Goal: Task Accomplishment & Management: Use online tool/utility

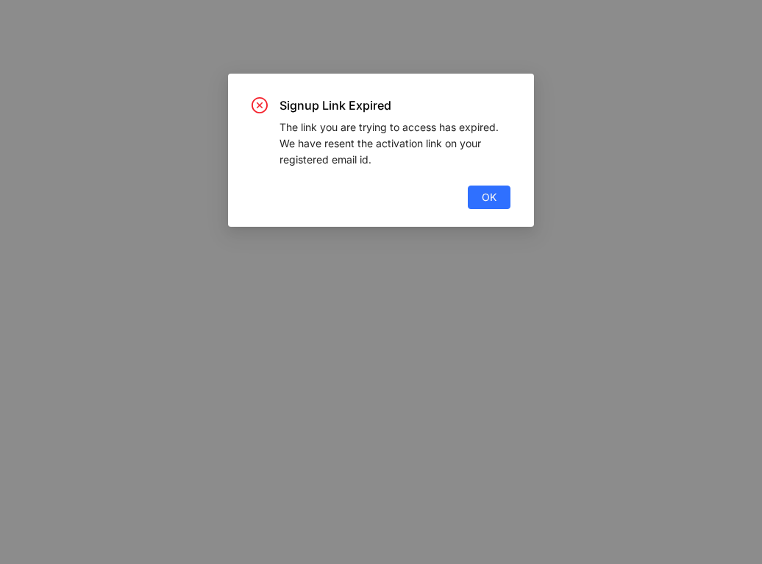
click at [495, 185] on div "Signup Link Expired The link you are trying to access has expired. We have rese…" at bounding box center [381, 153] width 259 height 112
click at [496, 199] on span "OK" at bounding box center [489, 197] width 15 height 16
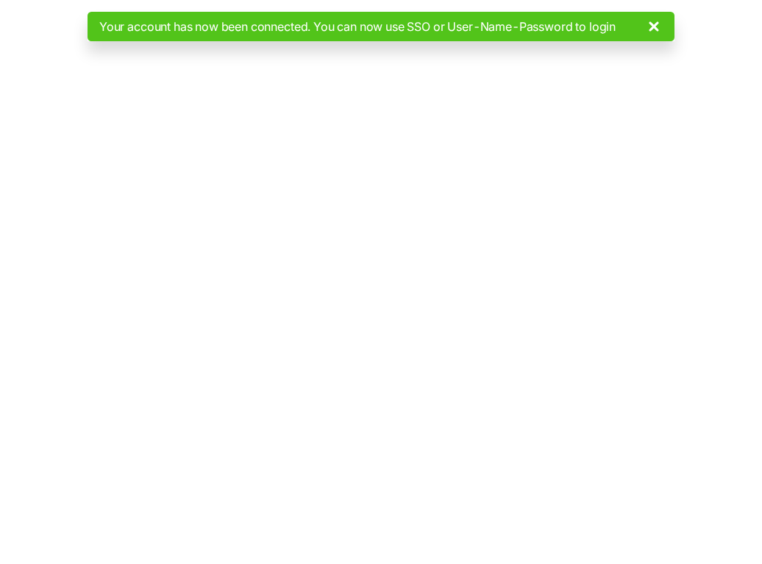
click at [659, 23] on use at bounding box center [654, 26] width 9 height 9
